Goal: Check status: Check status

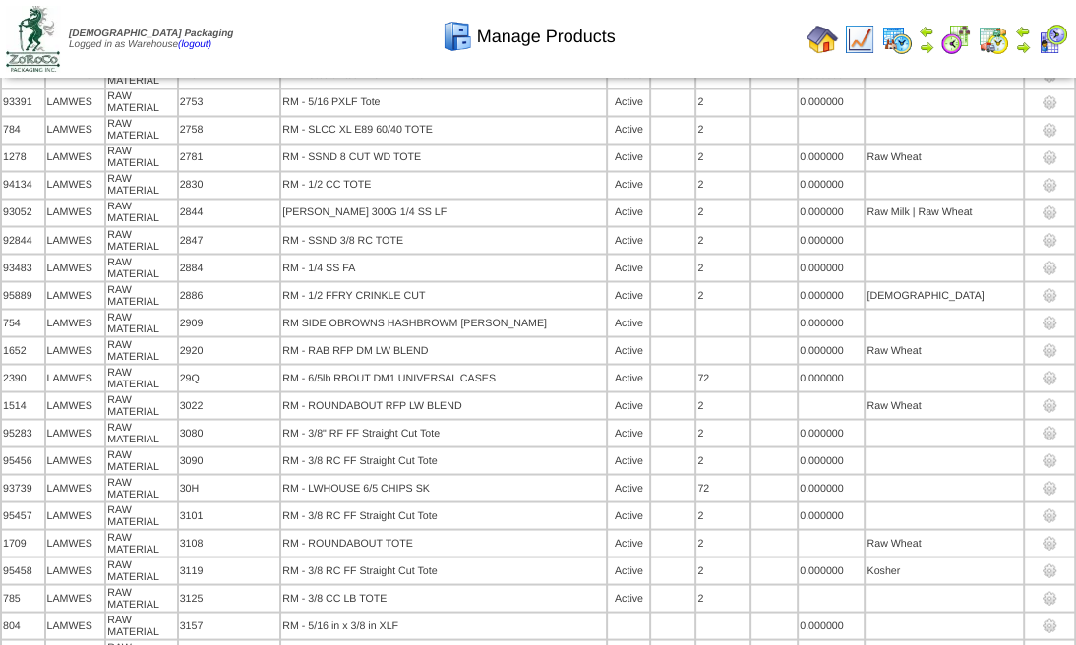
scroll to position [2186, 0]
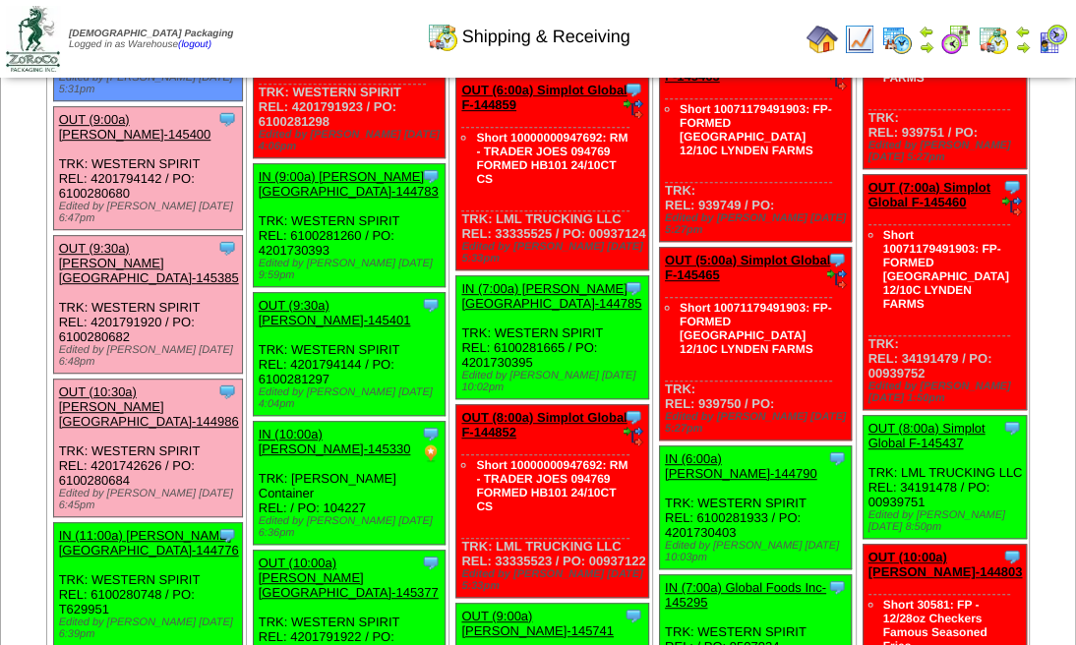
scroll to position [551, 0]
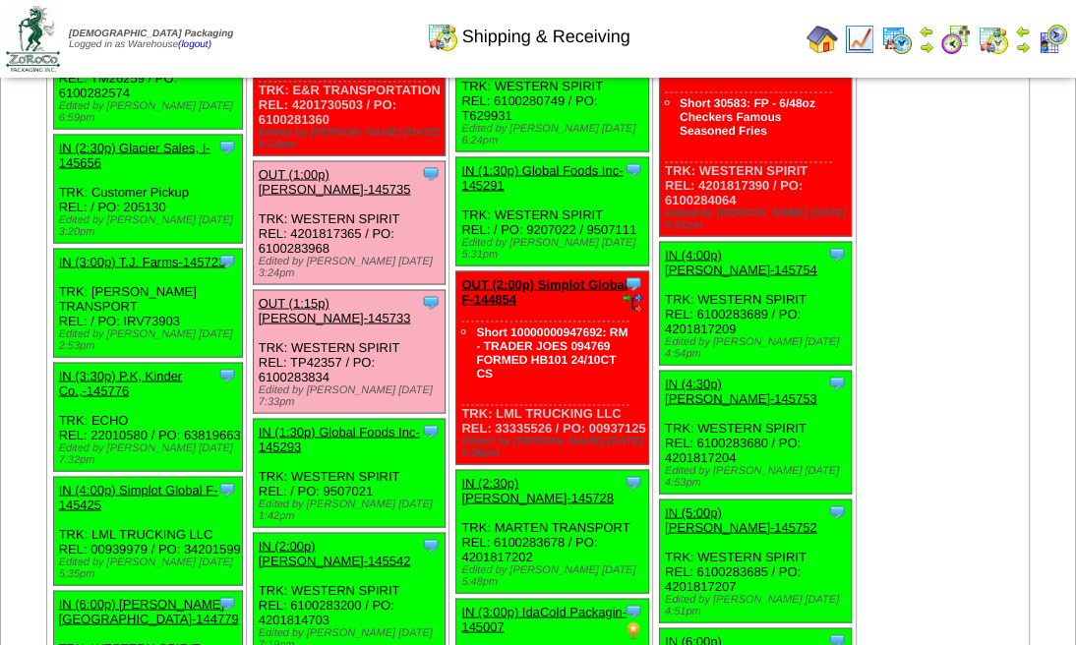
scroll to position [2386, 0]
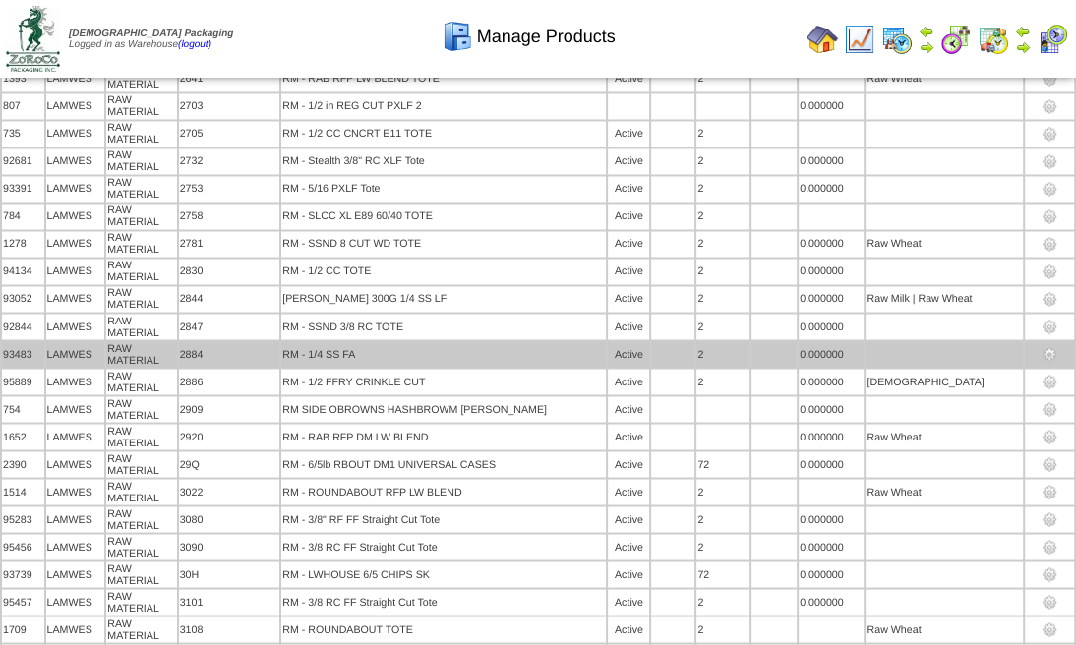
scroll to position [2120, 0]
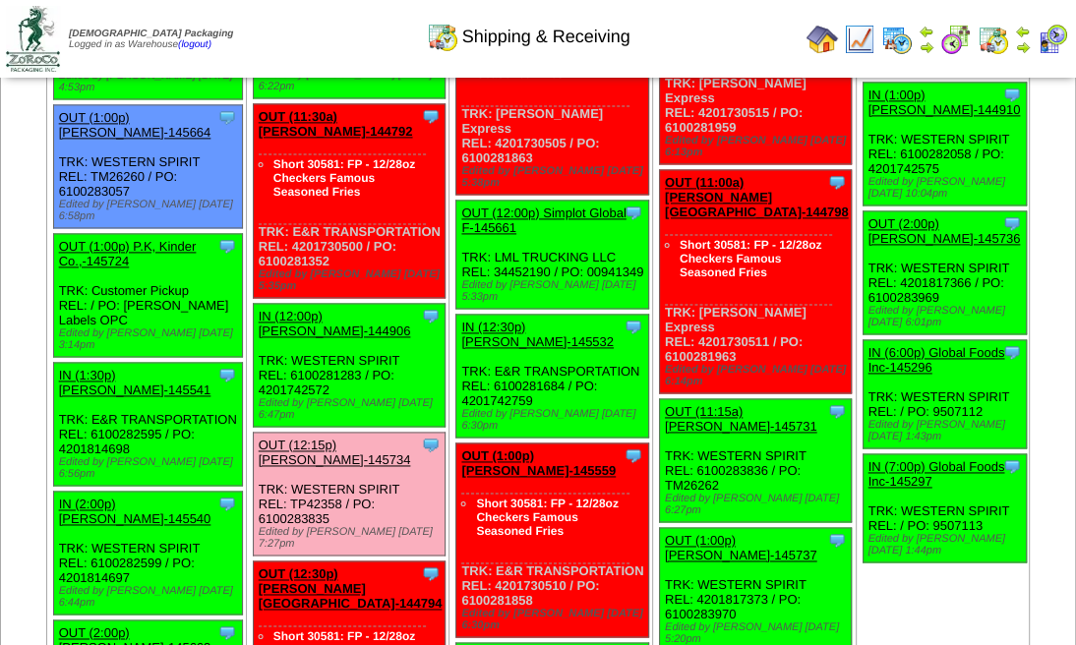
scroll to position [1573, 0]
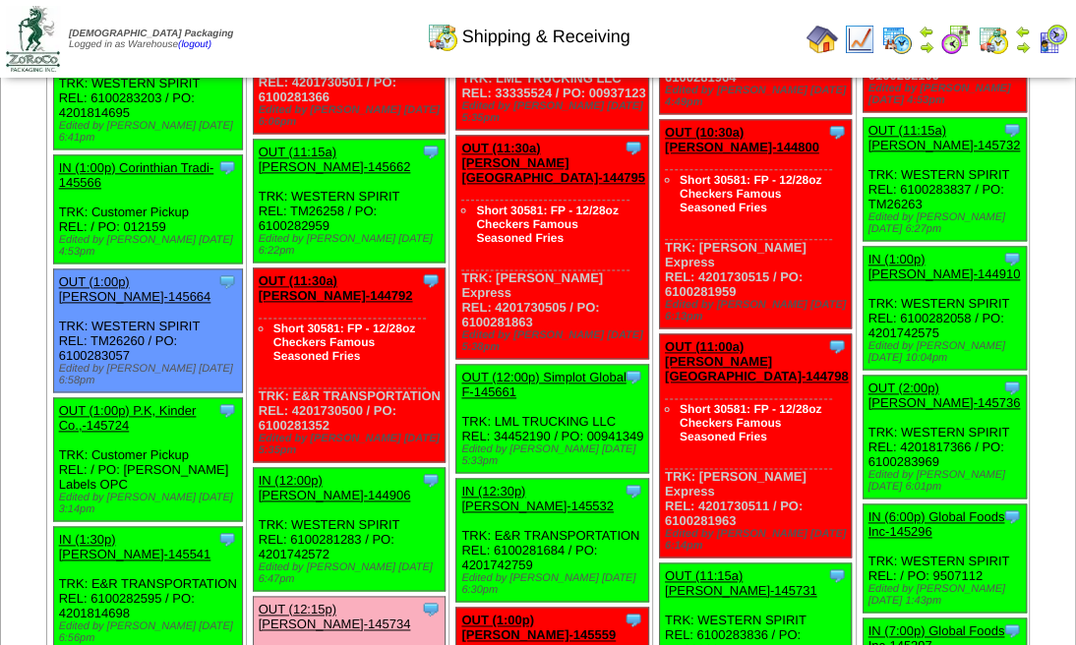
click at [47, 277] on td "[DATE] [+] Print" at bounding box center [24, 576] width 46 height 4011
